Goal: Transaction & Acquisition: Book appointment/travel/reservation

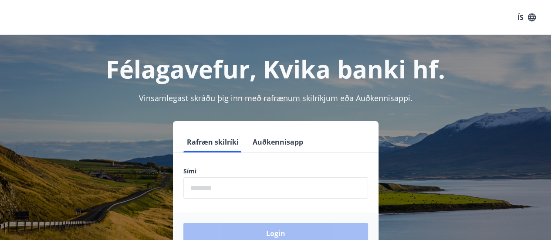
click at [217, 190] on input "phone" at bounding box center [275, 187] width 185 height 21
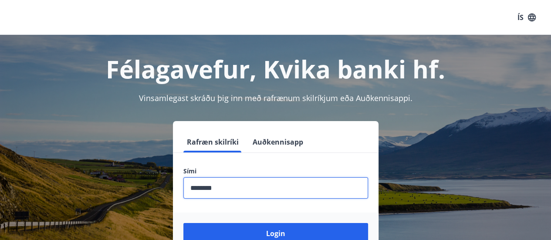
type input "********"
click at [183, 223] on button "Login" at bounding box center [275, 233] width 185 height 21
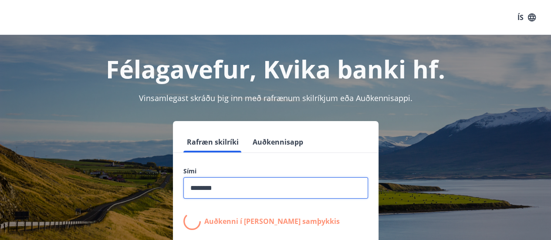
scroll to position [106, 0]
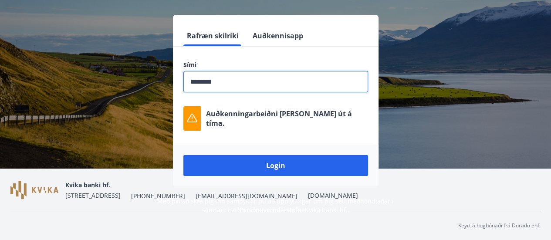
click at [298, 172] on button "Login" at bounding box center [275, 165] width 185 height 21
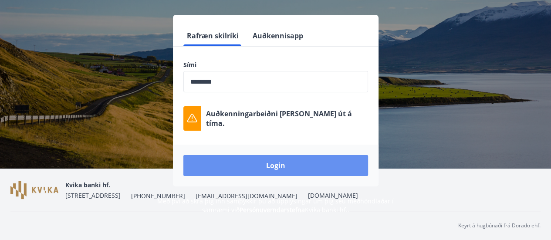
click at [298, 172] on button "Login" at bounding box center [275, 165] width 185 height 21
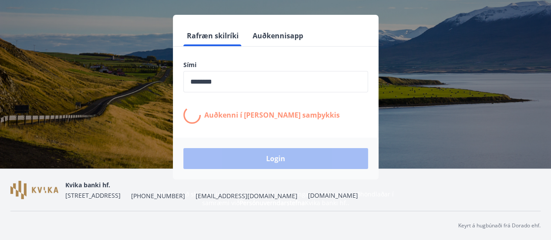
click at [290, 166] on div "Login" at bounding box center [275, 159] width 205 height 42
click at [263, 32] on button "Auðkennisapp" at bounding box center [277, 35] width 57 height 21
click at [266, 37] on button "Auðkennisapp" at bounding box center [277, 35] width 57 height 21
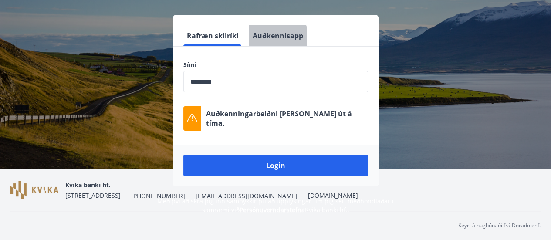
click at [266, 37] on button "Auðkennisapp" at bounding box center [277, 35] width 57 height 21
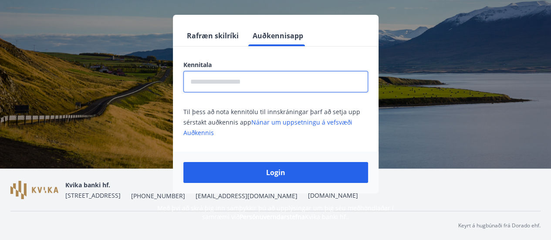
click at [255, 77] on input "text" at bounding box center [275, 81] width 185 height 21
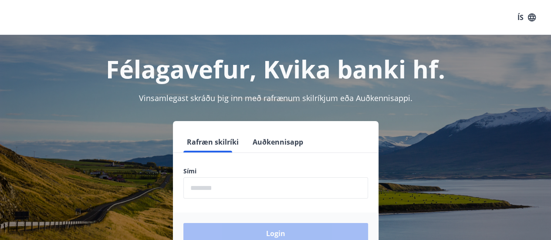
click at [213, 184] on input "phone" at bounding box center [275, 187] width 185 height 21
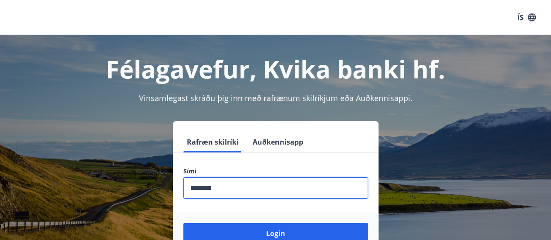
type input "********"
click at [183, 223] on button "Login" at bounding box center [275, 233] width 185 height 21
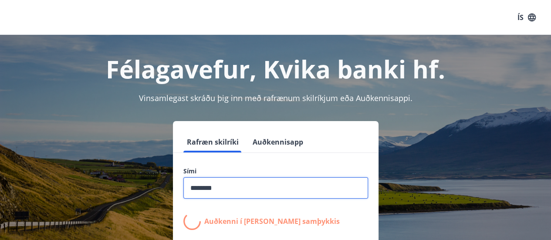
scroll to position [106, 0]
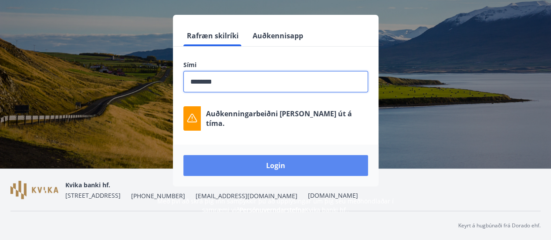
click at [272, 158] on button "Login" at bounding box center [275, 165] width 185 height 21
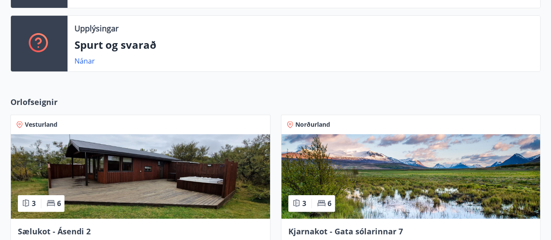
scroll to position [254, 0]
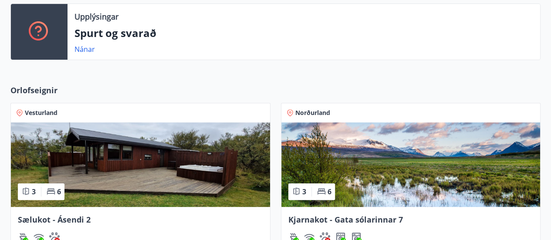
click at [376, 193] on img at bounding box center [410, 164] width 259 height 84
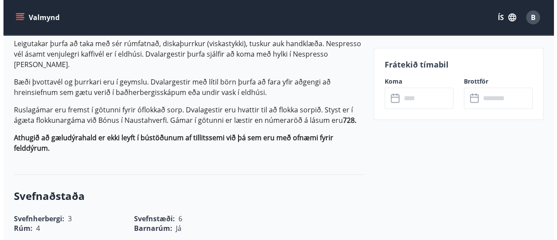
scroll to position [440, 0]
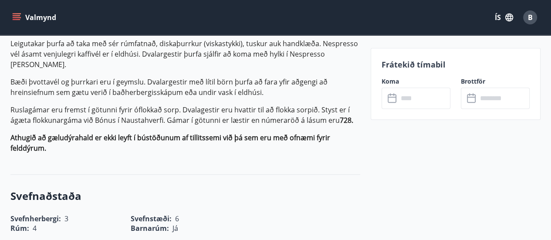
click at [412, 103] on input "text" at bounding box center [424, 97] width 52 height 21
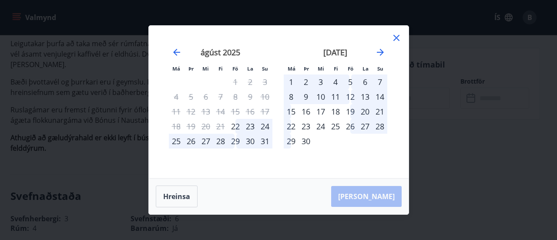
click at [556, 103] on div "Má Þr Mi Fi Fö La Su Má Þr Mi Fi Fö La Su [DATE] 1 2 3 4 5 6 7 8 9 10 11 12 13 …" at bounding box center [278, 120] width 557 height 240
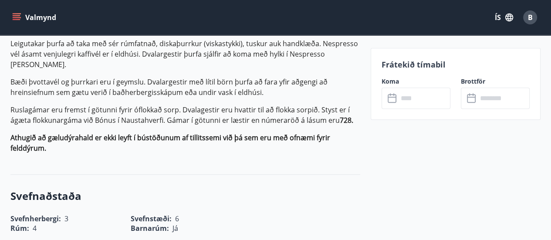
click at [391, 102] on icon at bounding box center [392, 98] width 10 height 10
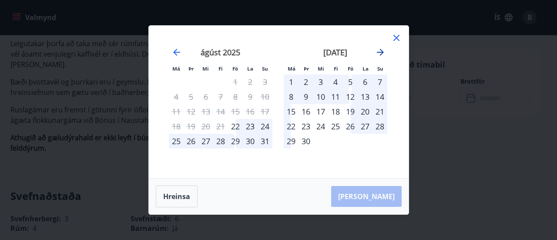
click at [380, 55] on icon "Move forward to switch to the next month." at bounding box center [380, 52] width 7 height 7
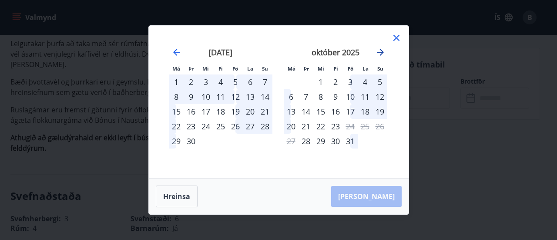
click at [380, 55] on icon "Move forward to switch to the next month." at bounding box center [380, 52] width 7 height 7
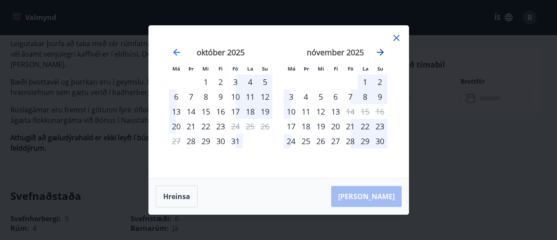
click at [380, 55] on icon "Move forward to switch to the next month." at bounding box center [380, 52] width 7 height 7
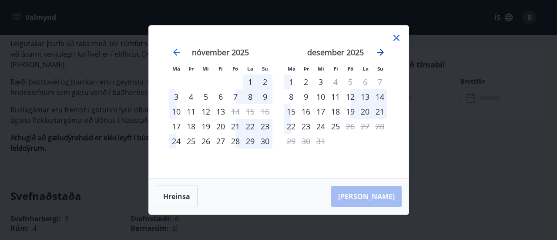
click at [380, 55] on icon "Move forward to switch to the next month." at bounding box center [380, 52] width 7 height 7
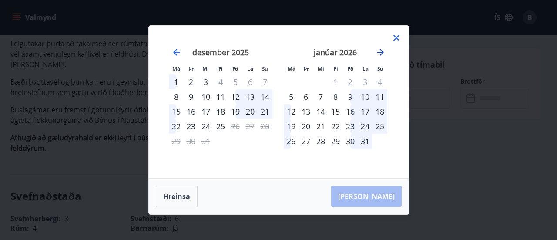
click at [380, 55] on icon "Move forward to switch to the next month." at bounding box center [380, 52] width 7 height 7
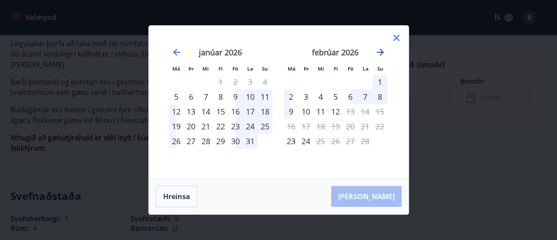
click at [380, 55] on icon "Move forward to switch to the next month." at bounding box center [380, 52] width 7 height 7
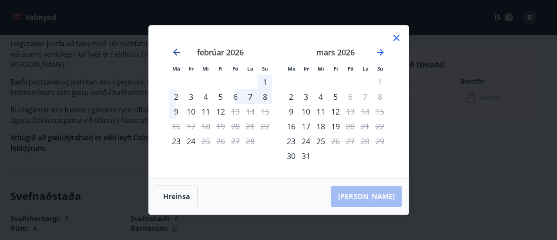
click at [179, 52] on icon "Move backward to switch to the previous month." at bounding box center [176, 52] width 10 height 10
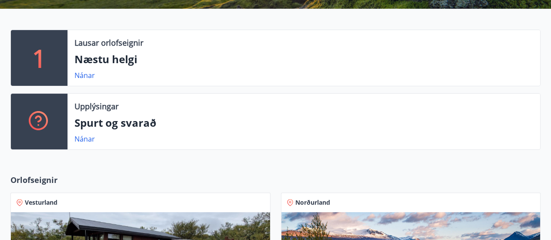
scroll to position [286, 0]
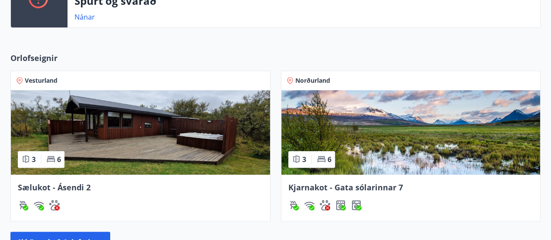
click at [373, 119] on img at bounding box center [410, 132] width 259 height 84
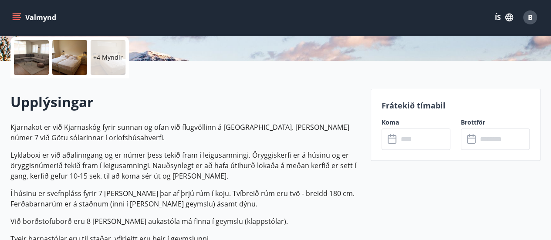
scroll to position [203, 0]
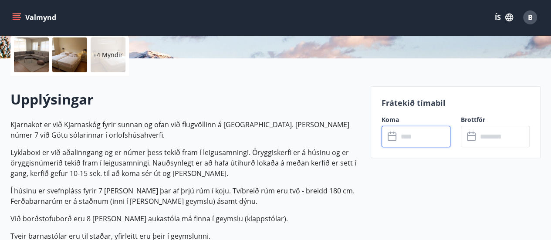
click at [419, 141] on input "text" at bounding box center [424, 136] width 52 height 21
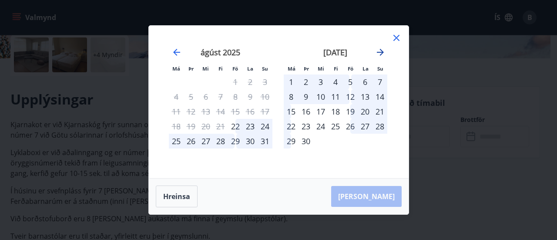
click at [376, 50] on icon "Move forward to switch to the next month." at bounding box center [380, 52] width 10 height 10
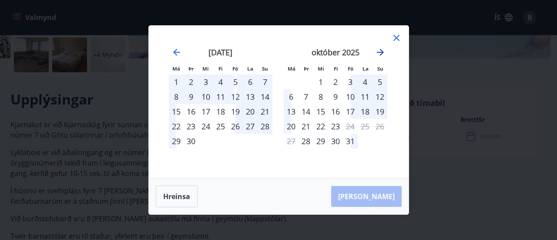
click at [376, 50] on icon "Move forward to switch to the next month." at bounding box center [380, 52] width 10 height 10
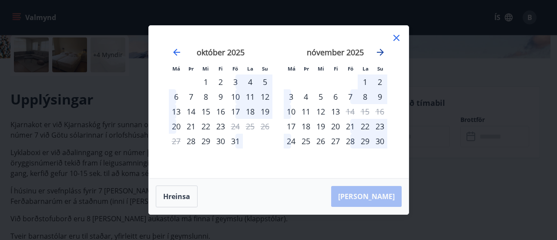
click at [376, 50] on icon "Move forward to switch to the next month." at bounding box center [380, 52] width 10 height 10
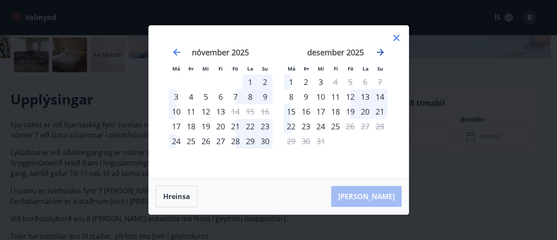
click at [376, 50] on icon "Move forward to switch to the next month." at bounding box center [380, 52] width 10 height 10
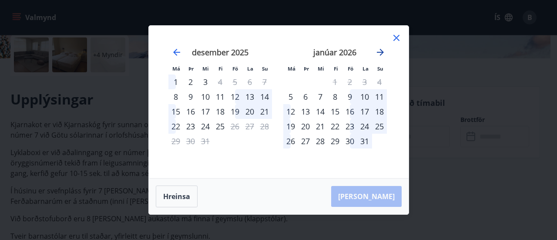
click at [376, 50] on icon "Move forward to switch to the next month." at bounding box center [380, 52] width 10 height 10
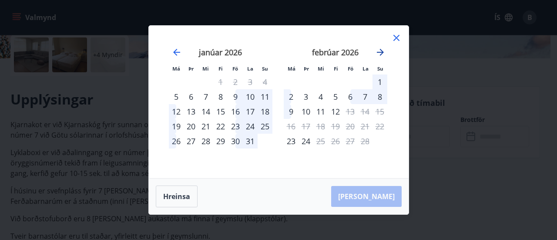
click at [383, 54] on icon "Move forward to switch to the next month." at bounding box center [380, 52] width 10 height 10
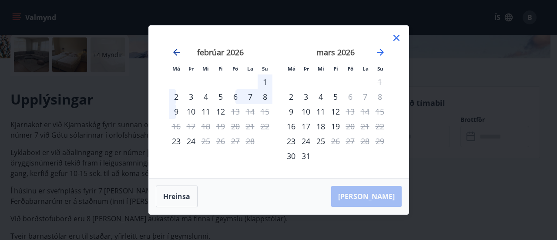
click at [178, 53] on icon "Move backward to switch to the previous month." at bounding box center [176, 52] width 7 height 7
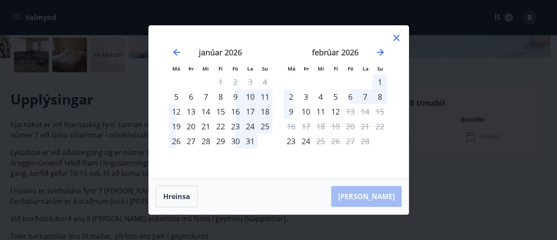
click at [352, 95] on div "6" at bounding box center [350, 96] width 15 height 15
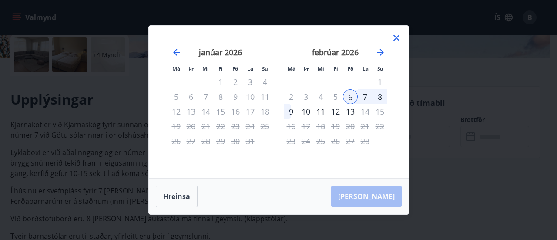
click at [287, 114] on div "9" at bounding box center [291, 111] width 15 height 15
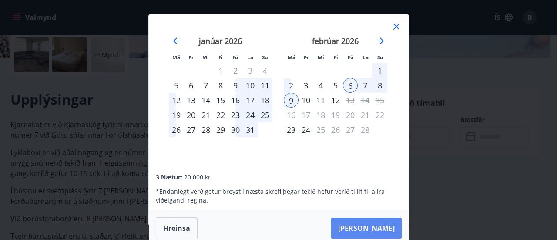
click at [375, 224] on button "Taka Frá" at bounding box center [366, 228] width 71 height 21
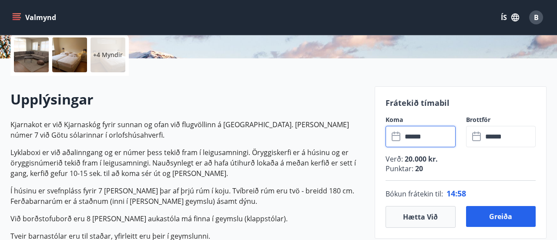
type input "******"
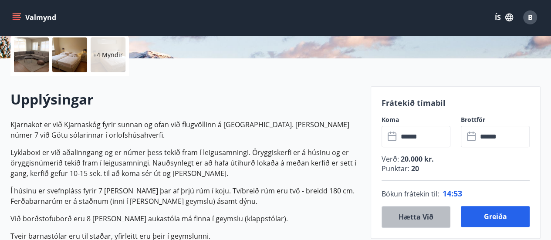
click at [409, 215] on button "Hætta við" at bounding box center [415, 217] width 69 height 22
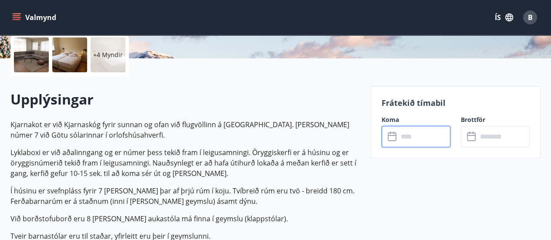
click at [402, 140] on input "text" at bounding box center [424, 136] width 52 height 21
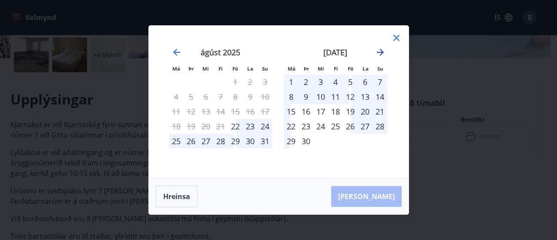
click at [383, 54] on icon "Move forward to switch to the next month." at bounding box center [380, 52] width 10 height 10
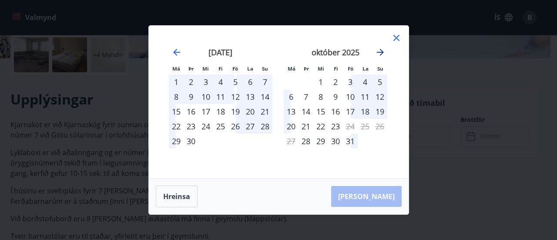
click at [383, 54] on icon "Move forward to switch to the next month." at bounding box center [380, 52] width 10 height 10
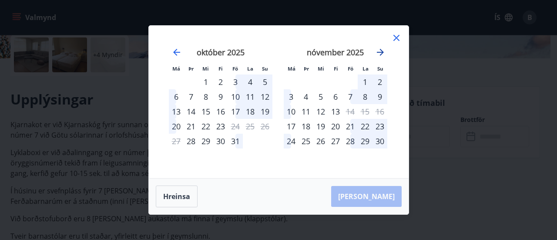
click at [383, 54] on icon "Move forward to switch to the next month." at bounding box center [380, 52] width 10 height 10
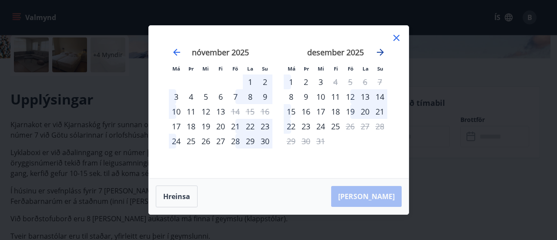
click at [383, 54] on icon "Move forward to switch to the next month." at bounding box center [380, 52] width 10 height 10
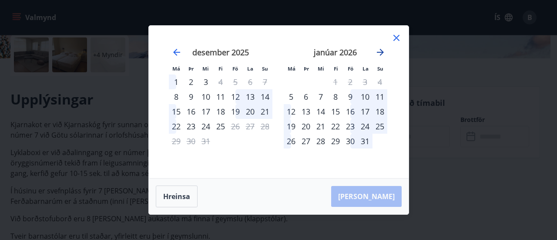
click at [383, 54] on icon "Move forward to switch to the next month." at bounding box center [380, 52] width 10 height 10
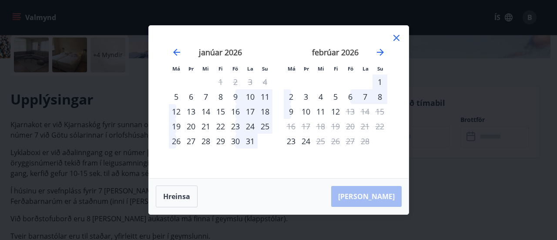
click at [237, 141] on div "30" at bounding box center [235, 141] width 15 height 15
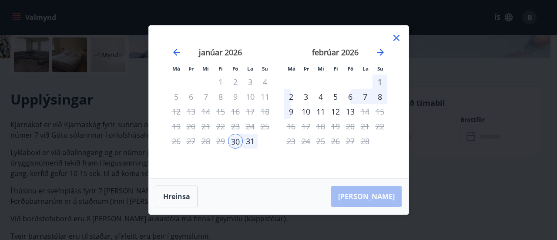
drag, startPoint x: 379, startPoint y: 83, endPoint x: 286, endPoint y: 99, distance: 94.0
click at [286, 99] on tbody "1 2 3 4 5 6 7 8 9 10 11 12 13 14 15 16 17 18 19 20 21 22 23 24 25 26 27 28" at bounding box center [336, 111] width 104 height 74
click at [289, 97] on div "2" at bounding box center [291, 96] width 15 height 15
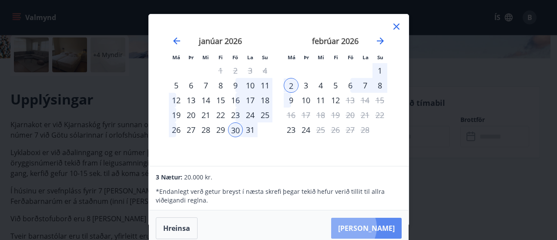
click at [373, 227] on button "Taka Frá" at bounding box center [366, 228] width 71 height 21
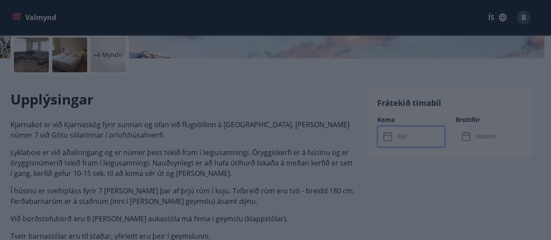
type input "******"
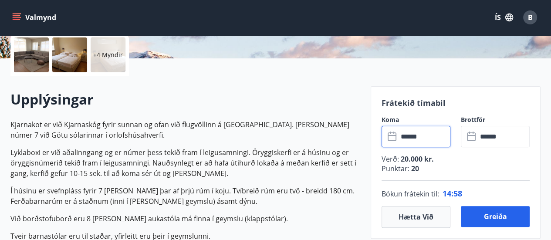
scroll to position [296, 0]
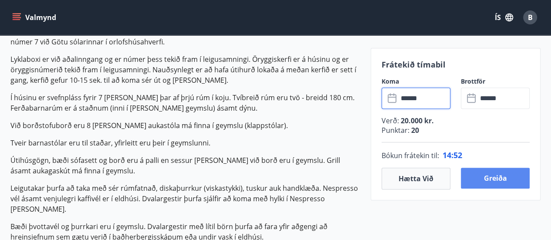
click at [479, 184] on button "Greiða" at bounding box center [494, 178] width 69 height 21
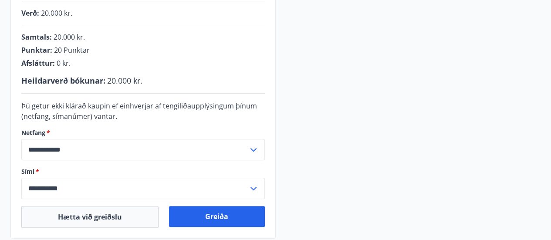
scroll to position [296, 0]
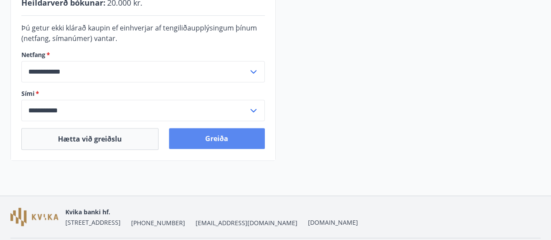
click at [215, 132] on button "Greiða" at bounding box center [216, 138] width 95 height 21
